Goal: Task Accomplishment & Management: Manage account settings

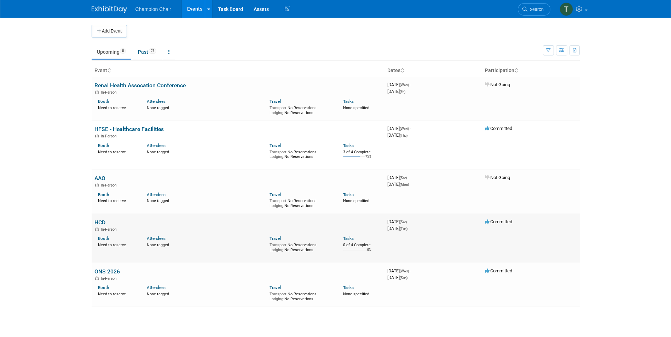
click at [103, 221] on link "HCD" at bounding box center [99, 222] width 11 height 7
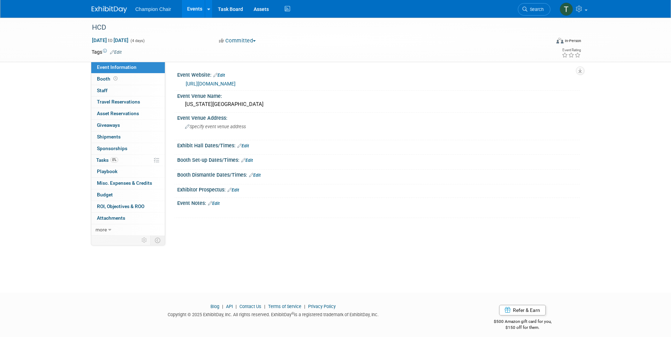
click at [211, 85] on link "http://hcdexpo.com" at bounding box center [211, 84] width 50 height 6
click at [103, 79] on span "Booth" at bounding box center [108, 79] width 22 height 6
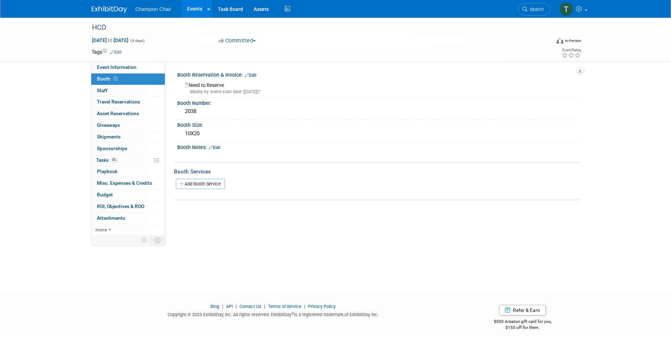
click at [195, 11] on link "Events" at bounding box center [195, 9] width 26 height 18
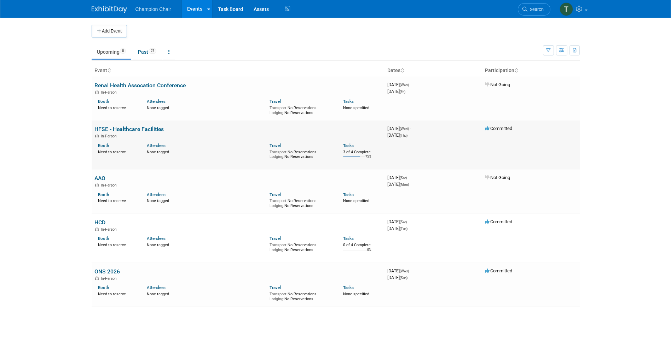
click at [154, 129] on link "HFSE - Healthcare Facilities" at bounding box center [128, 129] width 69 height 7
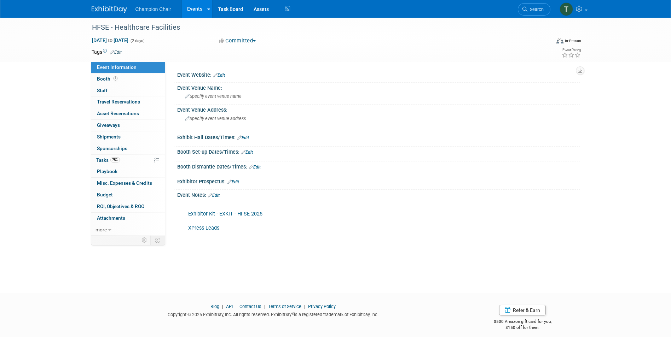
click at [212, 213] on link "Exhibitor Kit - EXKIT - HFSE 2025" at bounding box center [225, 214] width 74 height 6
click at [215, 193] on link "Edit" at bounding box center [214, 195] width 12 height 5
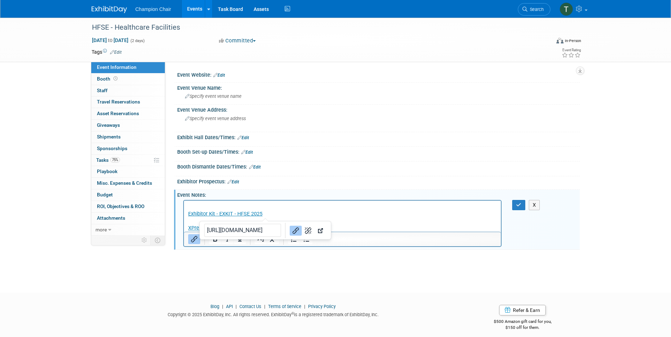
click at [272, 216] on p "Exhibitor Kit - EXKIT - HFSE 2025 XPress Leads" at bounding box center [342, 217] width 309 height 28
click at [272, 216] on p "Exhibitor Kit - EXKIT - HFSE 2025﻿ XPress Leads" at bounding box center [342, 217] width 309 height 28
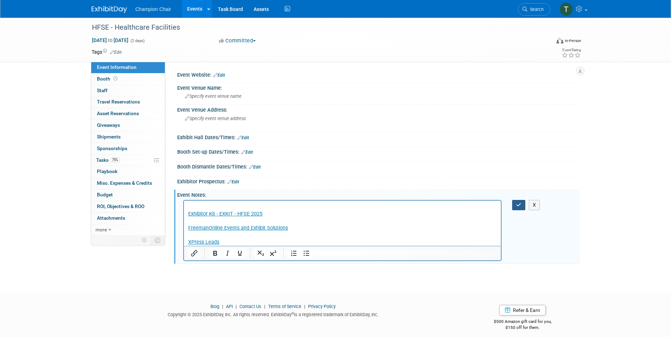
click at [521, 205] on button "button" at bounding box center [518, 205] width 13 height 10
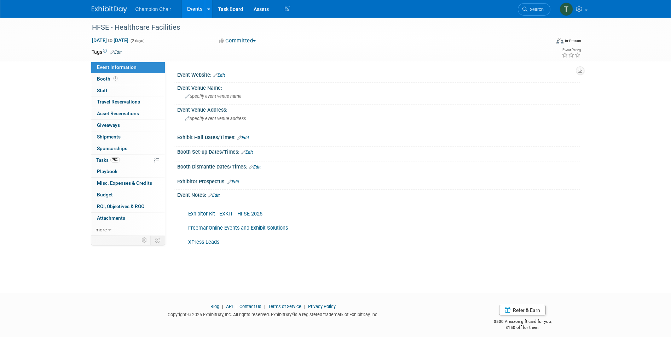
click at [235, 228] on link "FreemanOnline Events and Exhibit Solutions" at bounding box center [238, 228] width 100 height 6
click at [122, 78] on link "Booth" at bounding box center [128, 79] width 74 height 11
